Goal: Check status: Check status

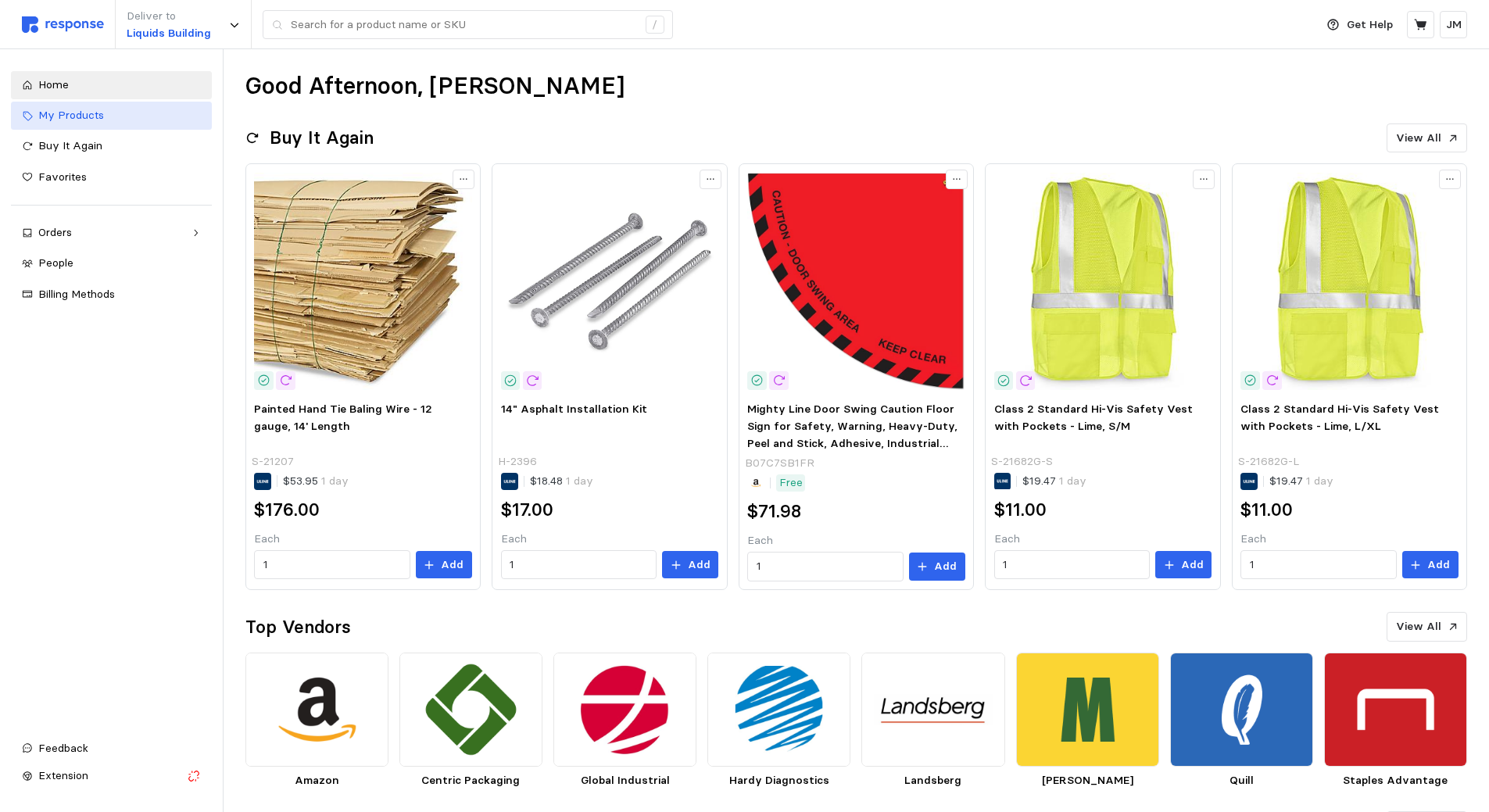
click at [78, 109] on span "My Products" at bounding box center [71, 115] width 66 height 14
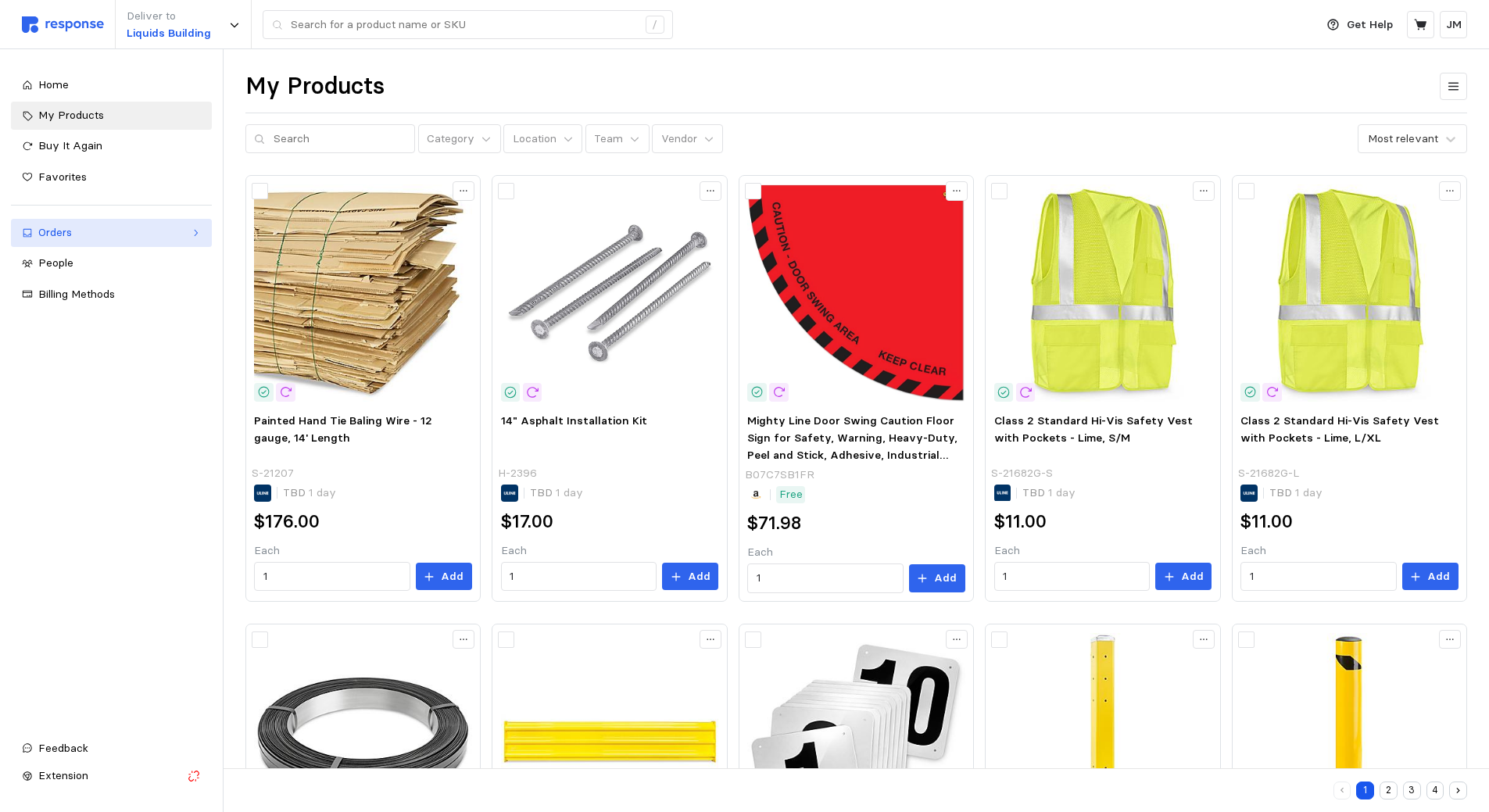
click at [63, 230] on div "Orders" at bounding box center [111, 232] width 146 height 17
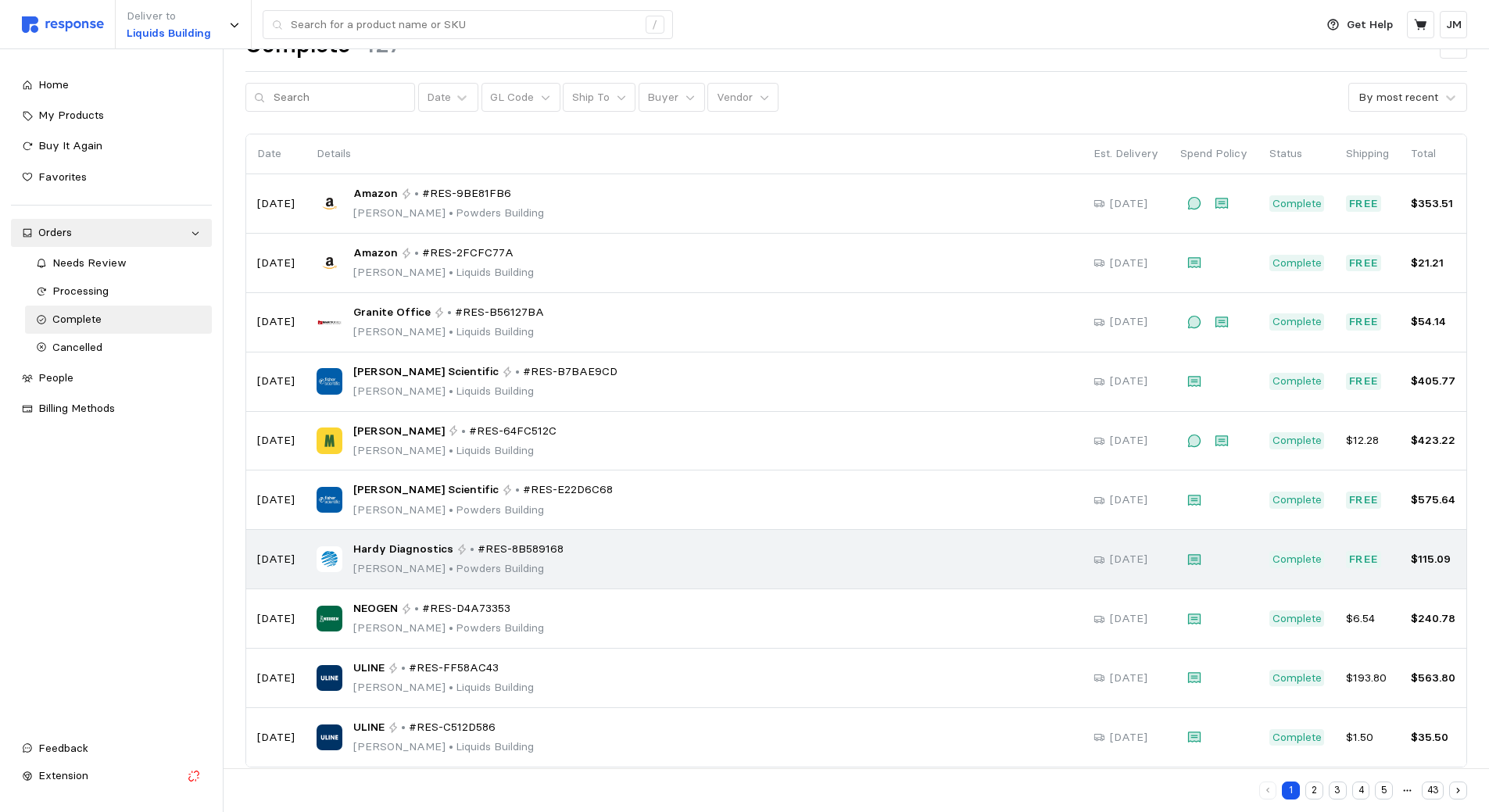
scroll to position [63, 0]
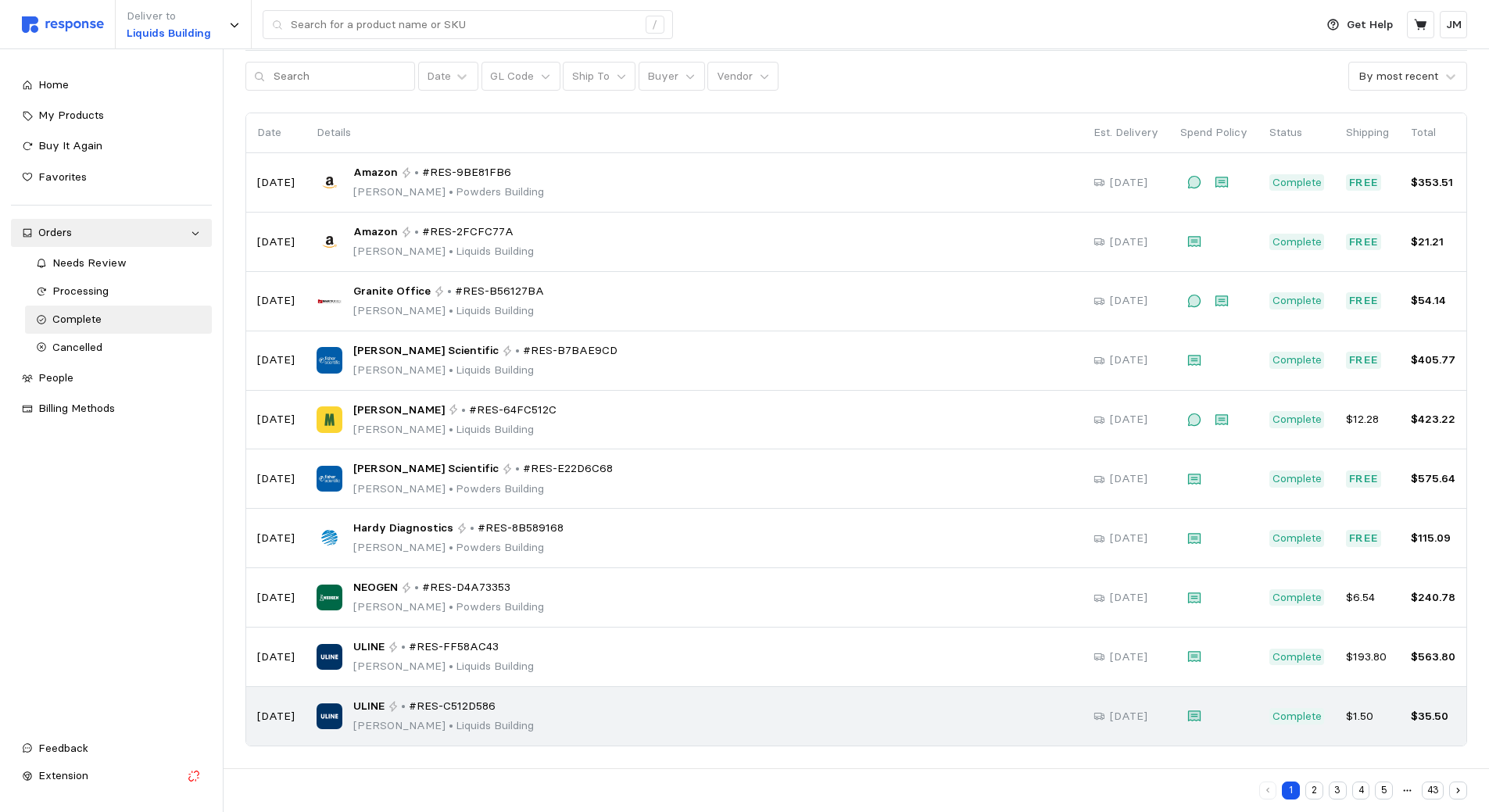
click at [441, 713] on span "#RES-C512D586" at bounding box center [453, 706] width 87 height 17
